Goal: Transaction & Acquisition: Book appointment/travel/reservation

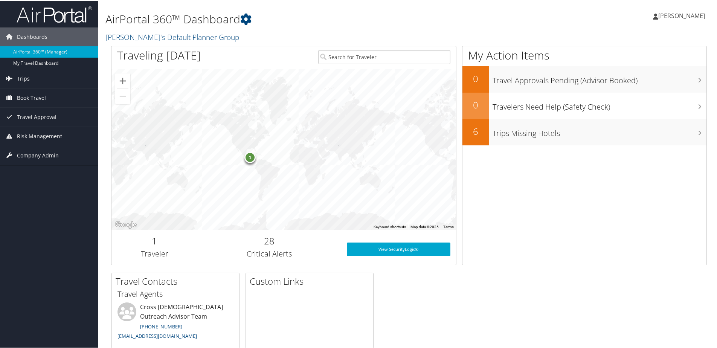
click at [29, 95] on span "Book Travel" at bounding box center [31, 97] width 29 height 19
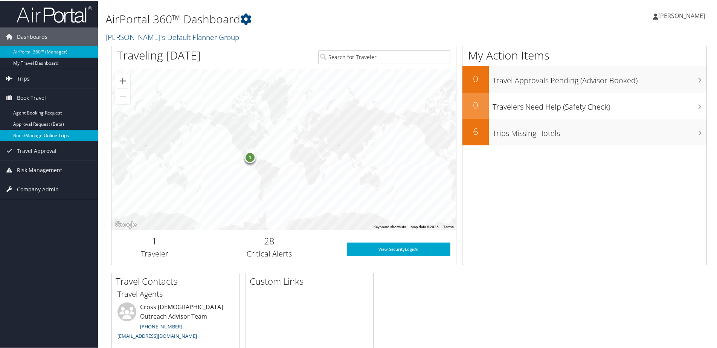
click at [28, 134] on link "Book/Manage Online Trips" at bounding box center [49, 134] width 98 height 11
